Goal: Communication & Community: Answer question/provide support

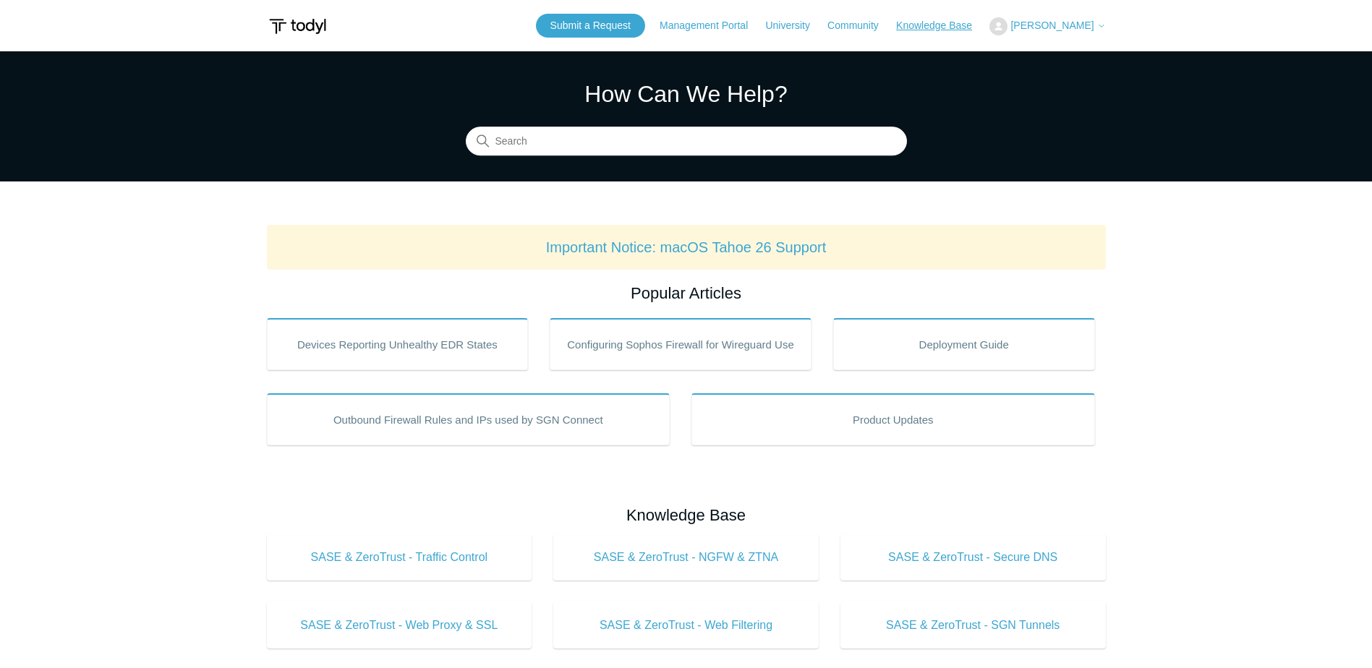
click at [958, 20] on link "Knowledge Base" at bounding box center [941, 25] width 90 height 15
click at [1063, 20] on link "Knowledge Base" at bounding box center [1027, 25] width 90 height 15
click at [1103, 33] on button at bounding box center [1090, 26] width 30 height 18
click at [1099, 28] on icon at bounding box center [1101, 26] width 9 height 9
click at [1090, 27] on span "[PERSON_NAME]" at bounding box center [1051, 26] width 83 height 12
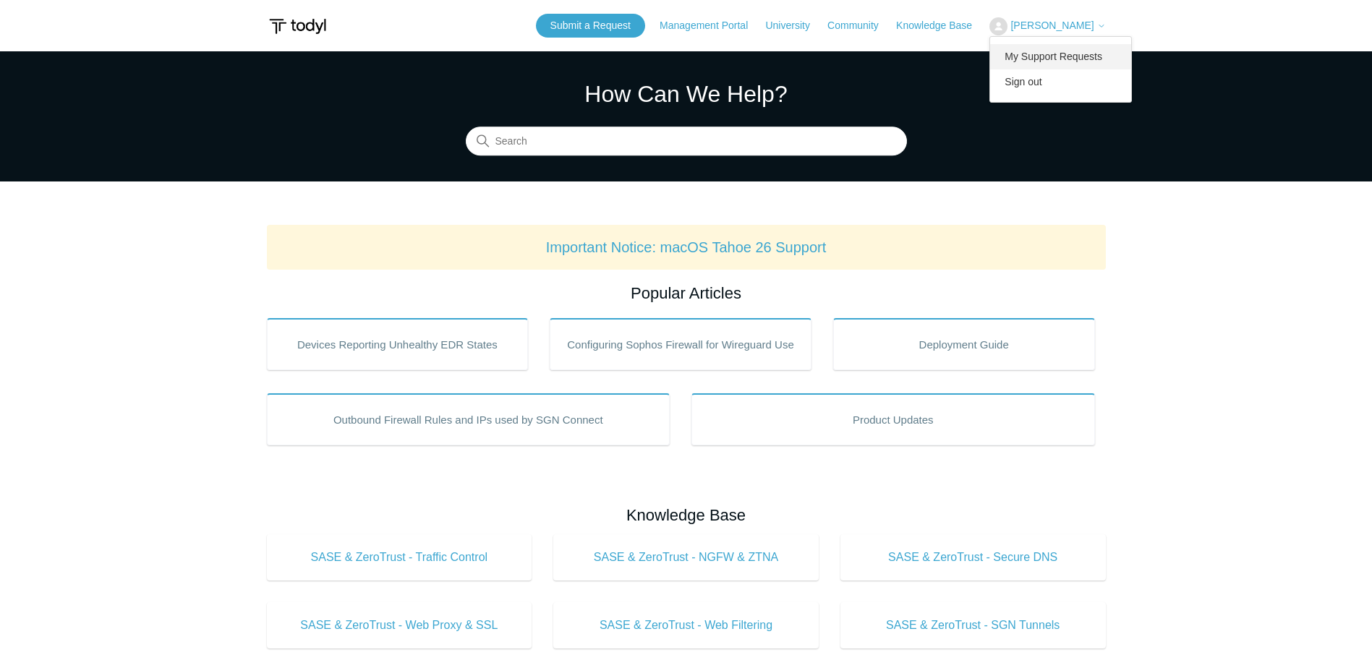
click at [1091, 53] on link "My Support Requests" at bounding box center [1060, 56] width 141 height 25
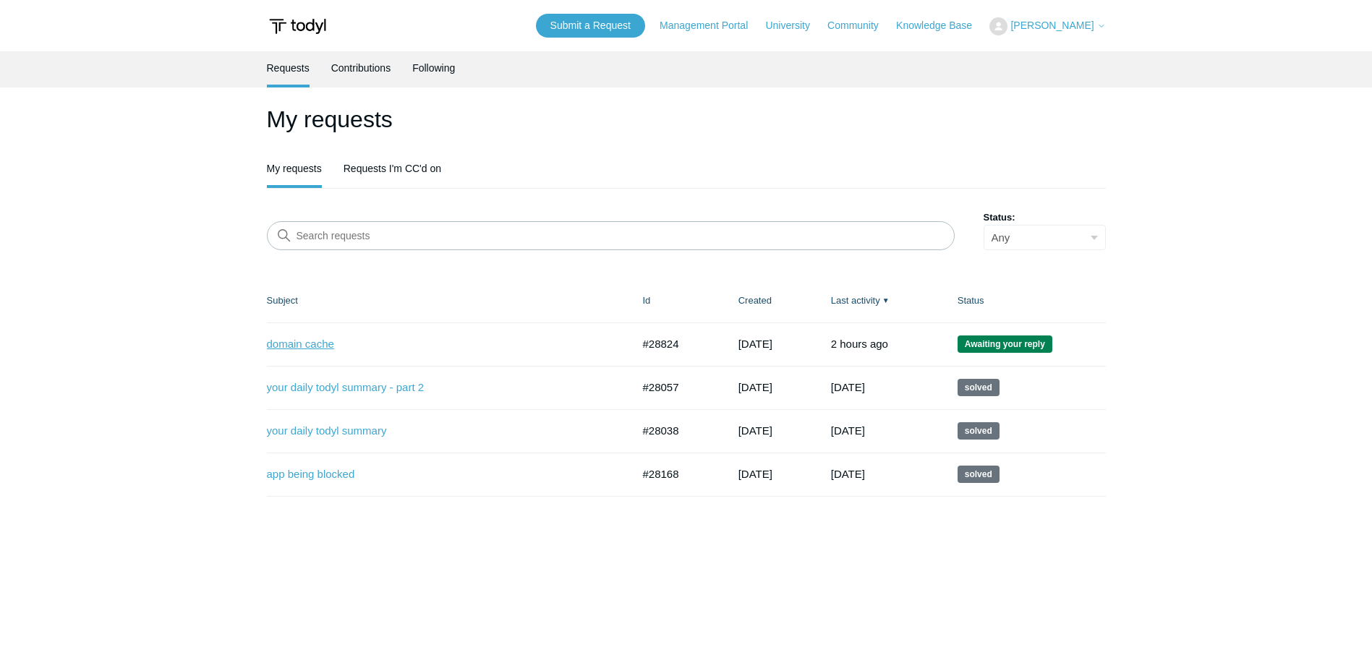
click at [334, 342] on link "domain cache" at bounding box center [438, 344] width 343 height 17
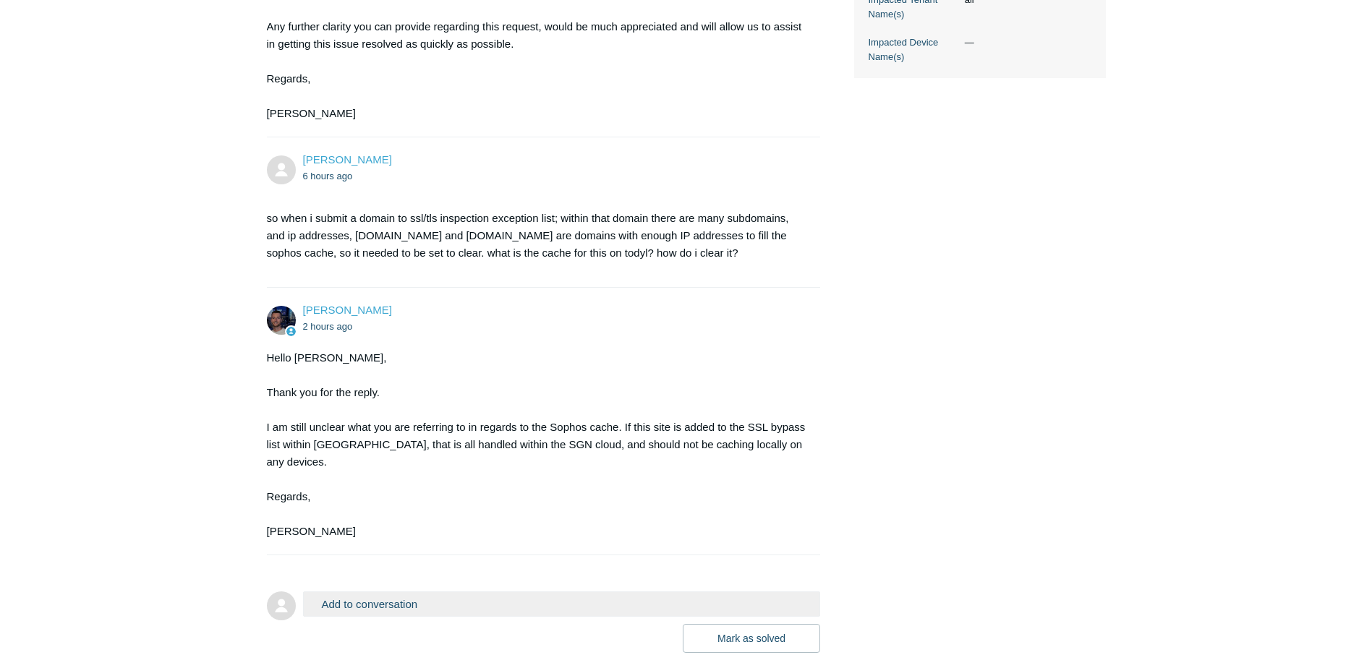
scroll to position [644, 0]
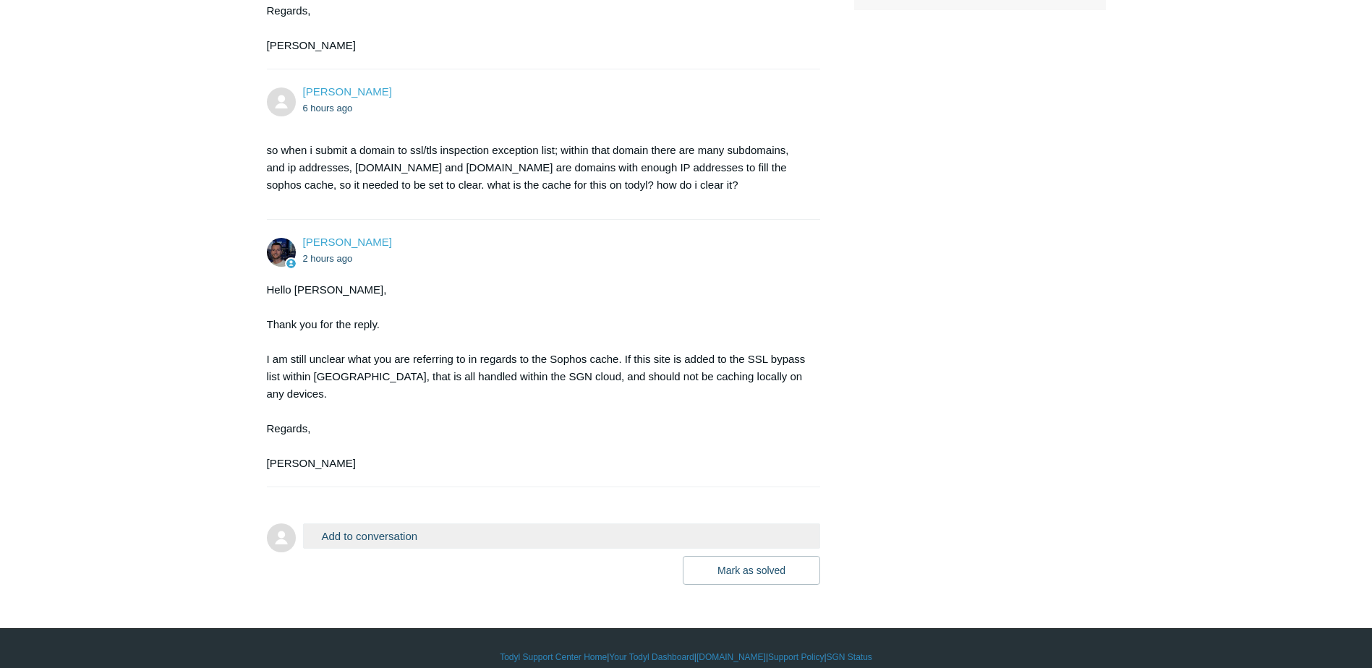
click at [472, 523] on button "Add to conversation" at bounding box center [562, 535] width 518 height 25
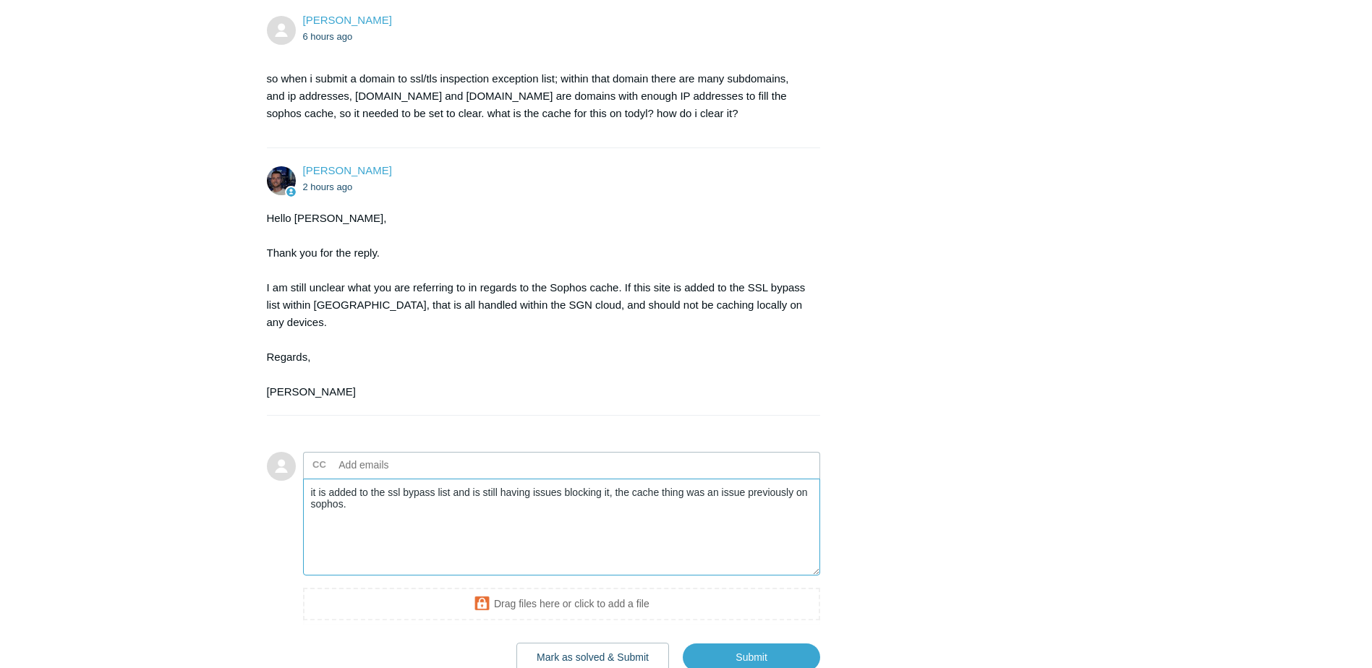
scroll to position [717, 0]
type textarea "it is added to the ssl bypass list and is still having issues blocking it, the …"
click at [764, 643] on input "Submit" at bounding box center [751, 657] width 137 height 29
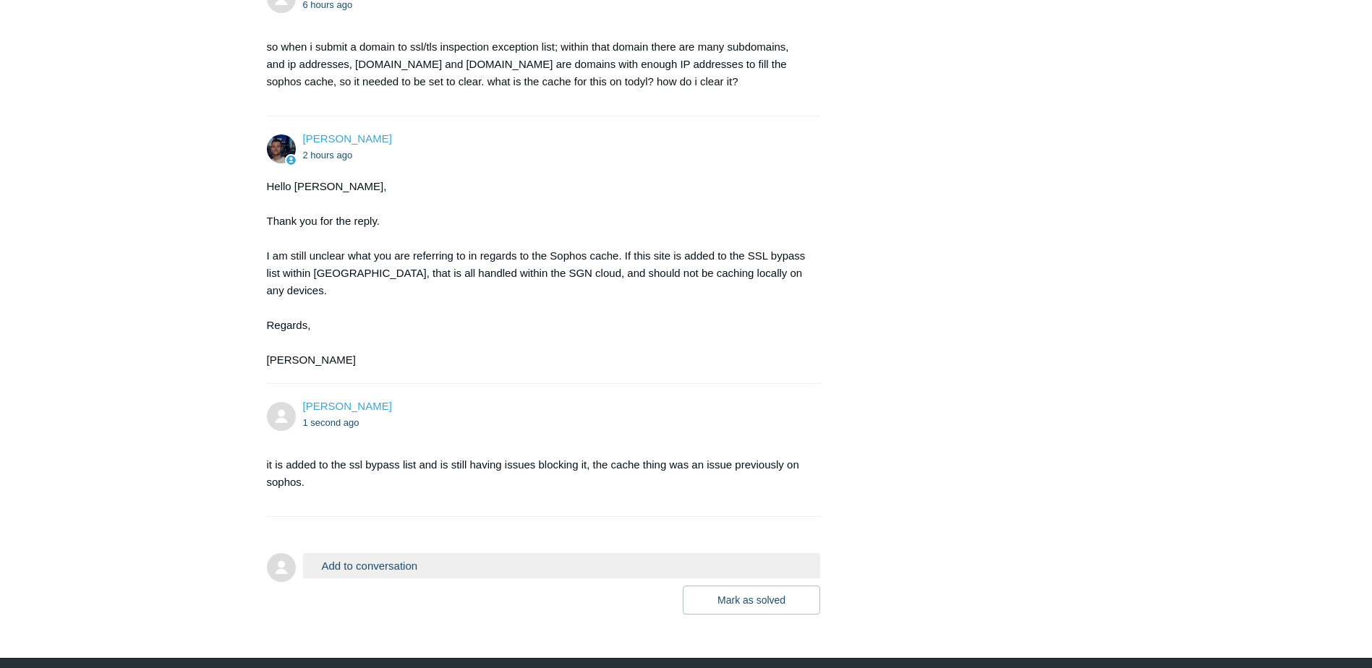
scroll to position [777, 0]
